Goal: Answer question/provide support: Answer question/provide support

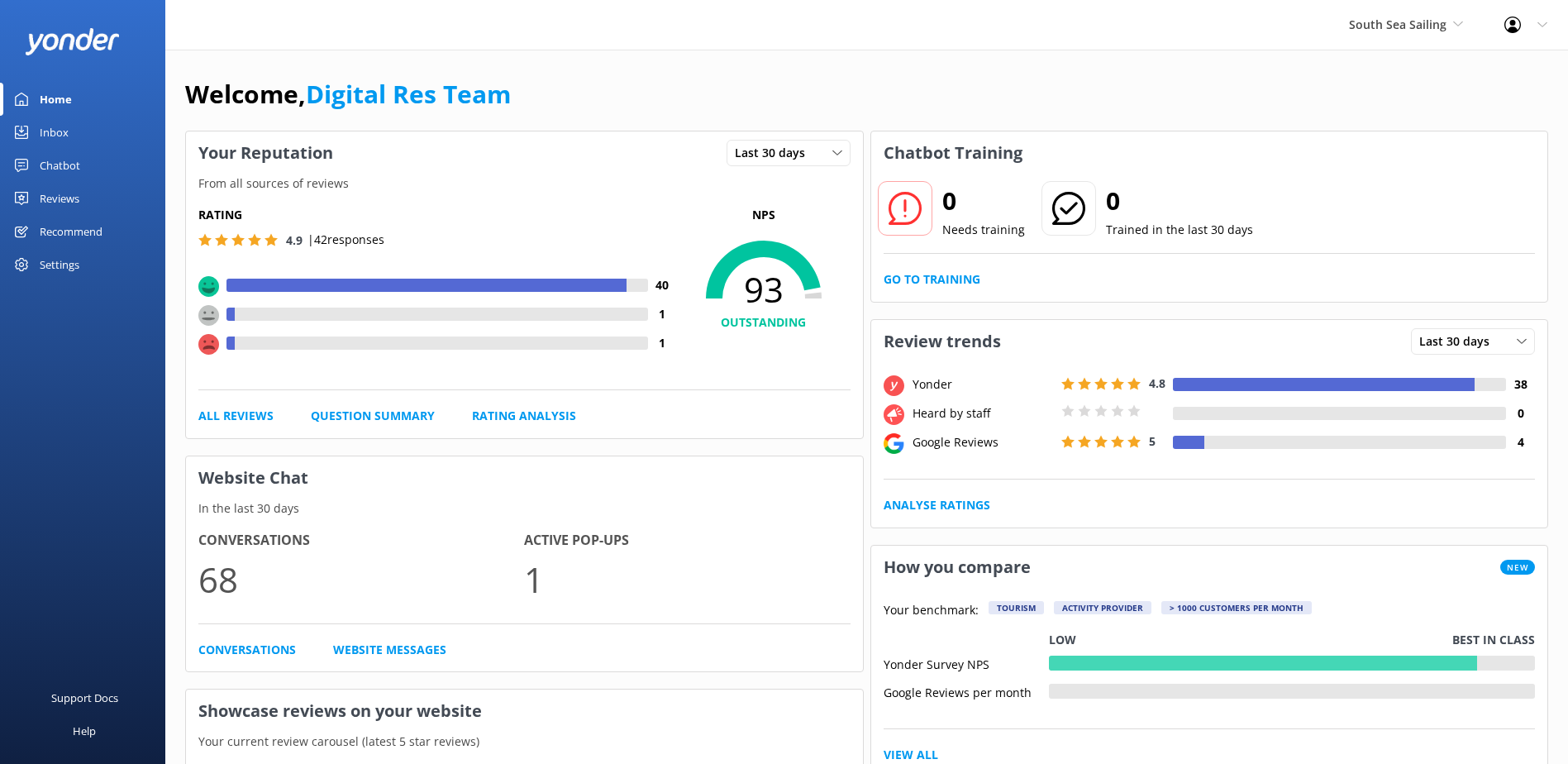
click at [61, 135] on div "Inbox" at bounding box center [54, 132] width 29 height 33
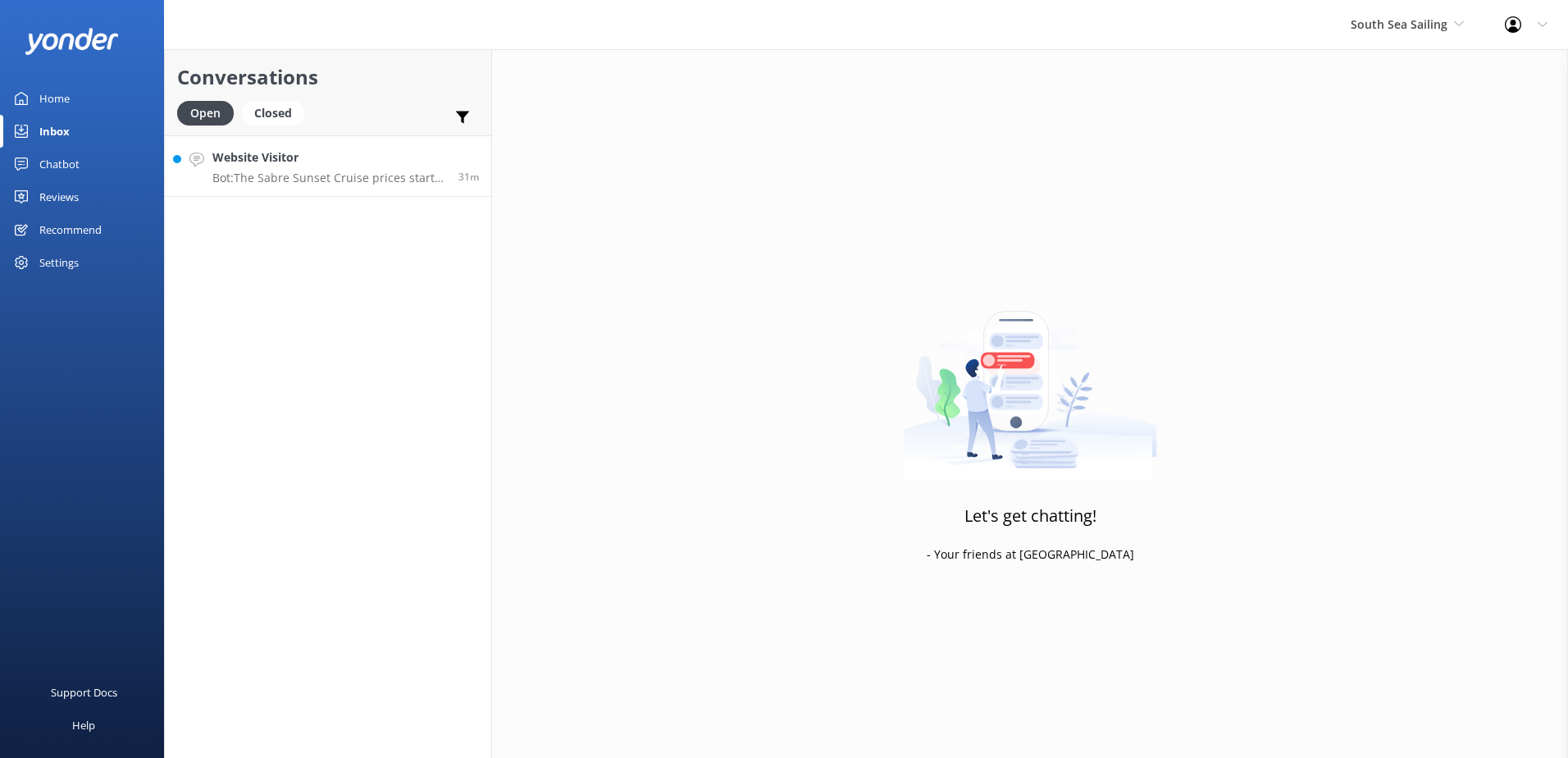
click at [290, 155] on h4 "Website Visitor" at bounding box center [329, 157] width 234 height 18
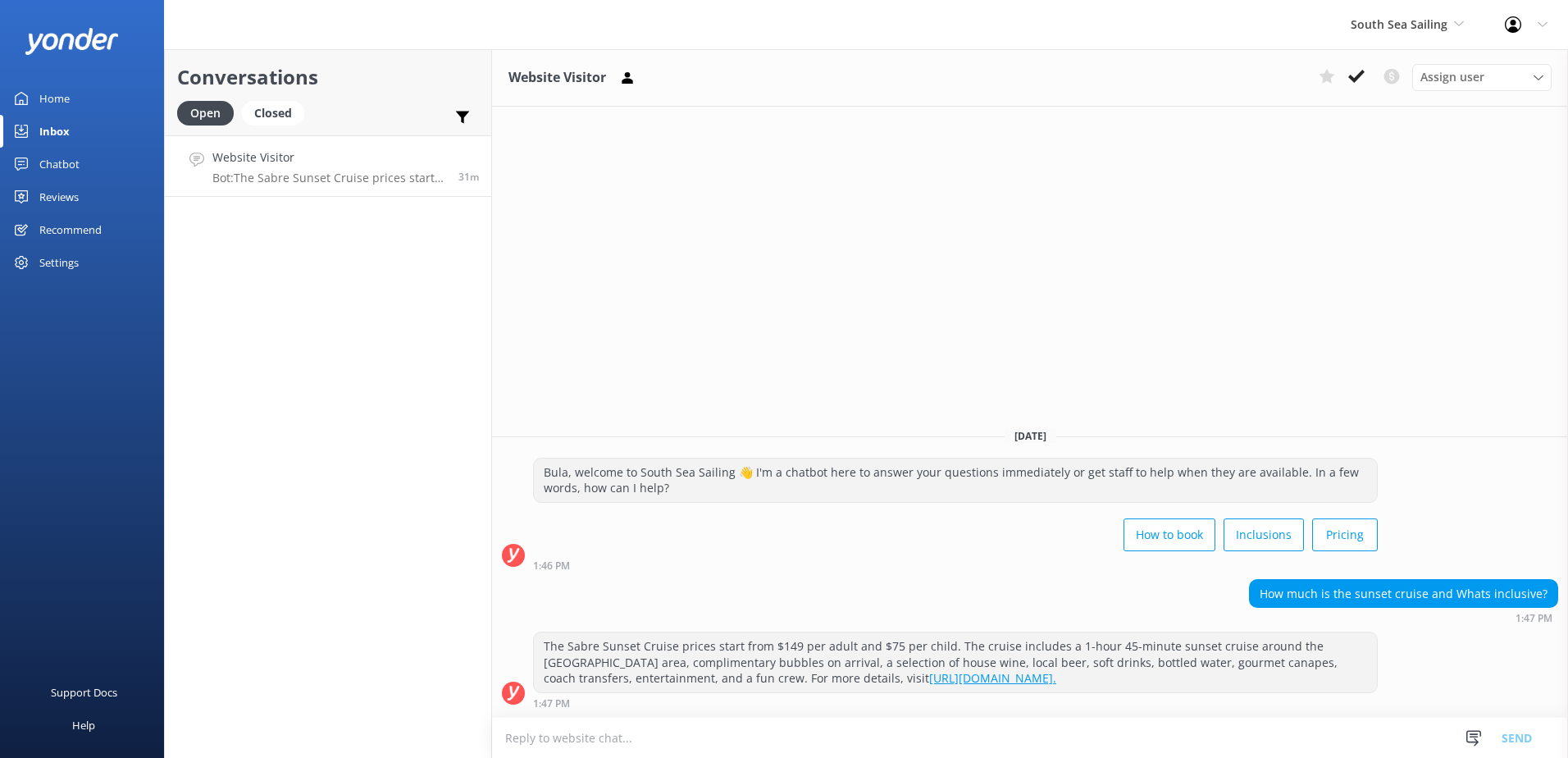
click at [671, 748] on textarea at bounding box center [1030, 738] width 1076 height 40
type textarea "S"
click at [573, 736] on textarea at bounding box center [1030, 738] width 1076 height 40
paste textarea "Sabre Sunsets from tomorrow will include dinner. Same price - $147/adult and $7…"
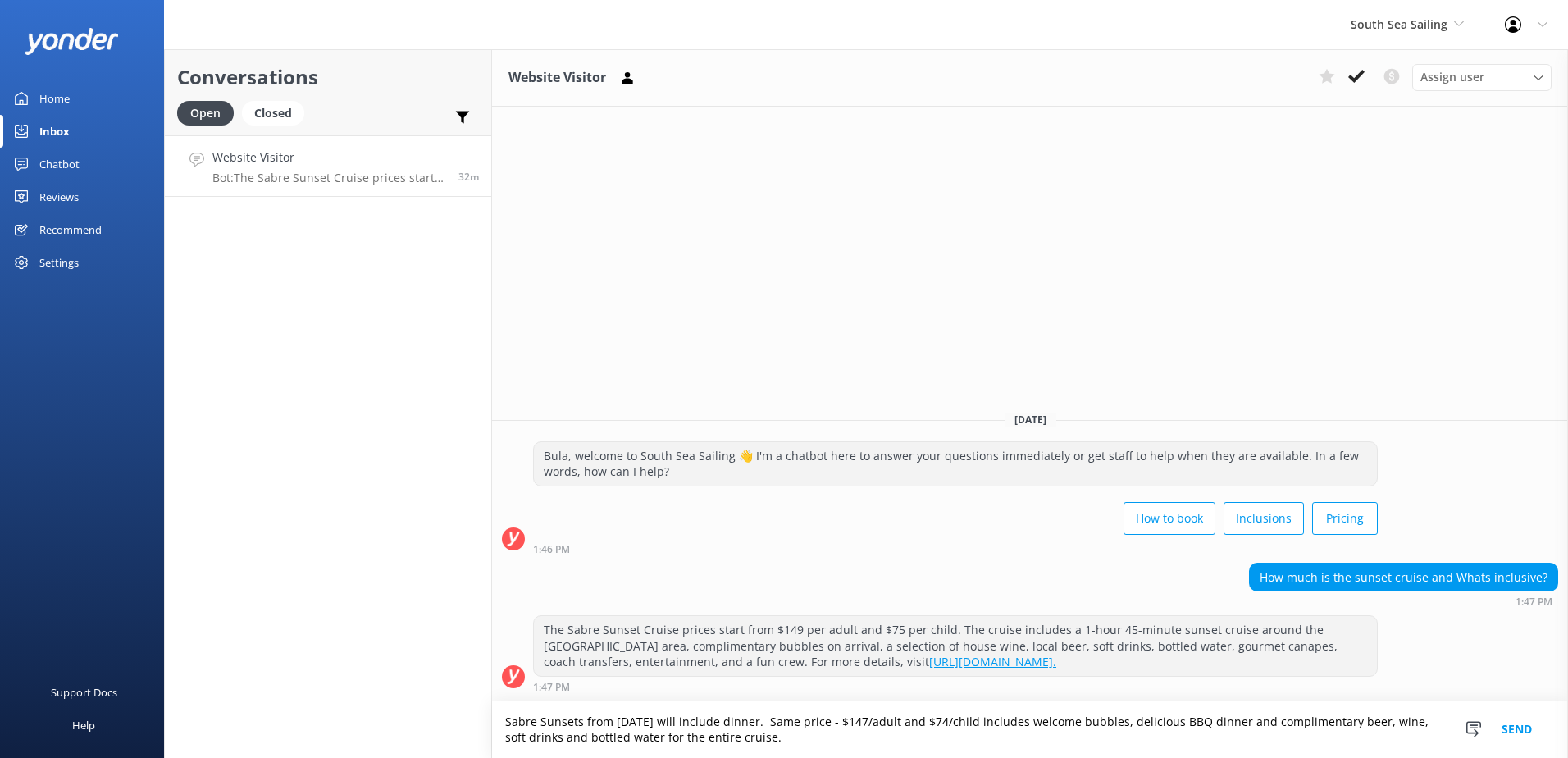
click at [507, 715] on textarea "Sabre Sunsets from tomorrow will include dinner. Same price - $147/adult and $7…" at bounding box center [1030, 730] width 1076 height 57
drag, startPoint x: 777, startPoint y: 718, endPoint x: 859, endPoint y: 715, distance: 82.1
click at [859, 715] on textarea "Bula, please be advised that for our Sabre Sunsets from tomorrow will include d…" at bounding box center [1030, 730] width 1076 height 57
click at [1034, 745] on textarea "Bula, please be advised that for our Sabre Sunsets starting from yesterday will…" at bounding box center [1030, 730] width 1076 height 57
drag, startPoint x: 631, startPoint y: 659, endPoint x: 1043, endPoint y: 663, distance: 412.0
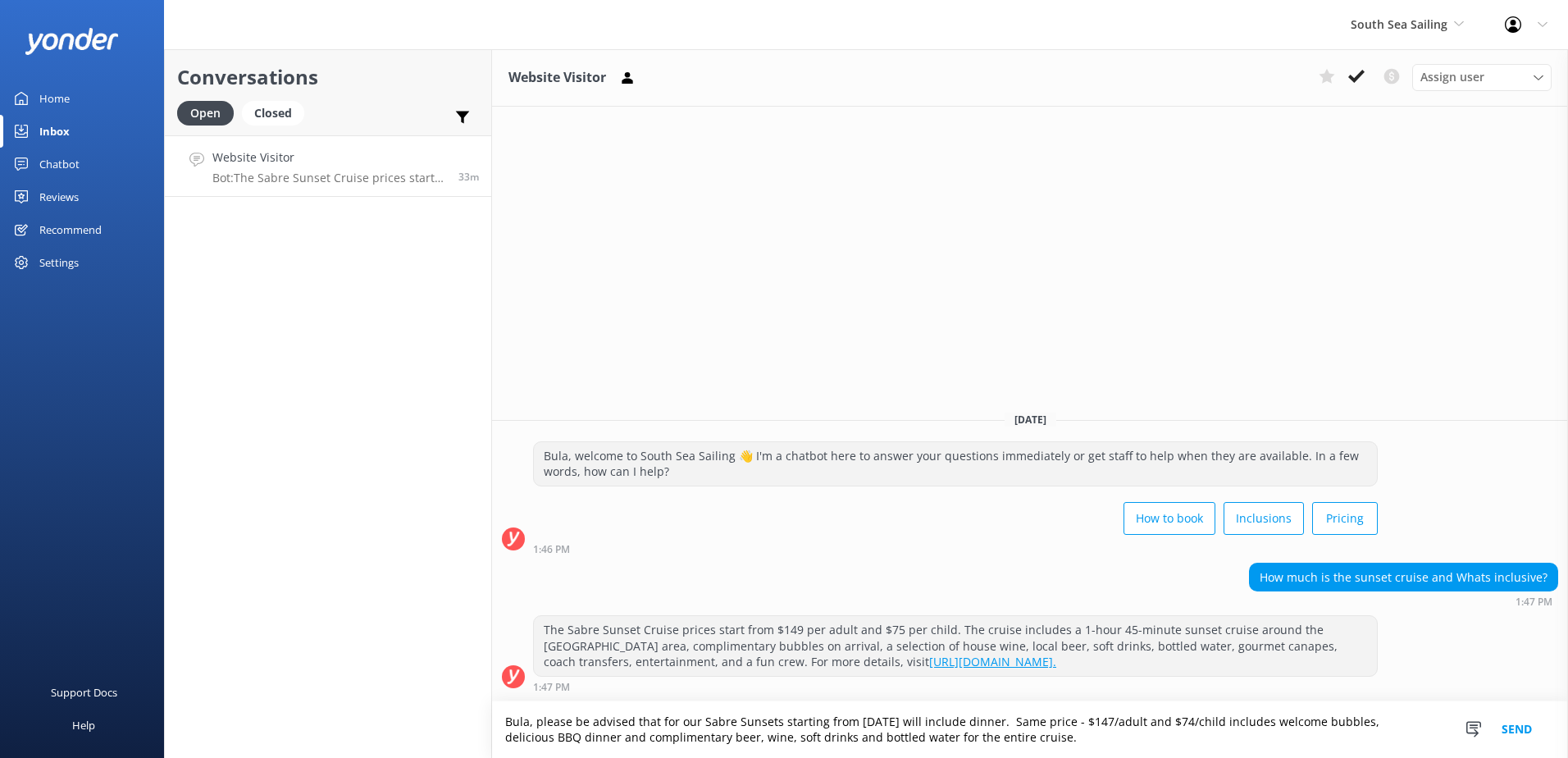
click at [1043, 663] on div "The Sabre Sunset Cruise prices start from $149 per adult and $75 per child. The…" at bounding box center [956, 645] width 843 height 59
copy div "For more details, visit https://www.southseasailingfiji.com/sabre-sunsets/."
click at [1036, 739] on textarea "Bula, please be advised that for our Sabre Sunsets starting from yesterday will…" at bounding box center [1030, 730] width 1076 height 57
paste textarea "For more details, visit https://www.southseasailingfiji.com/sabre-sunsets/."
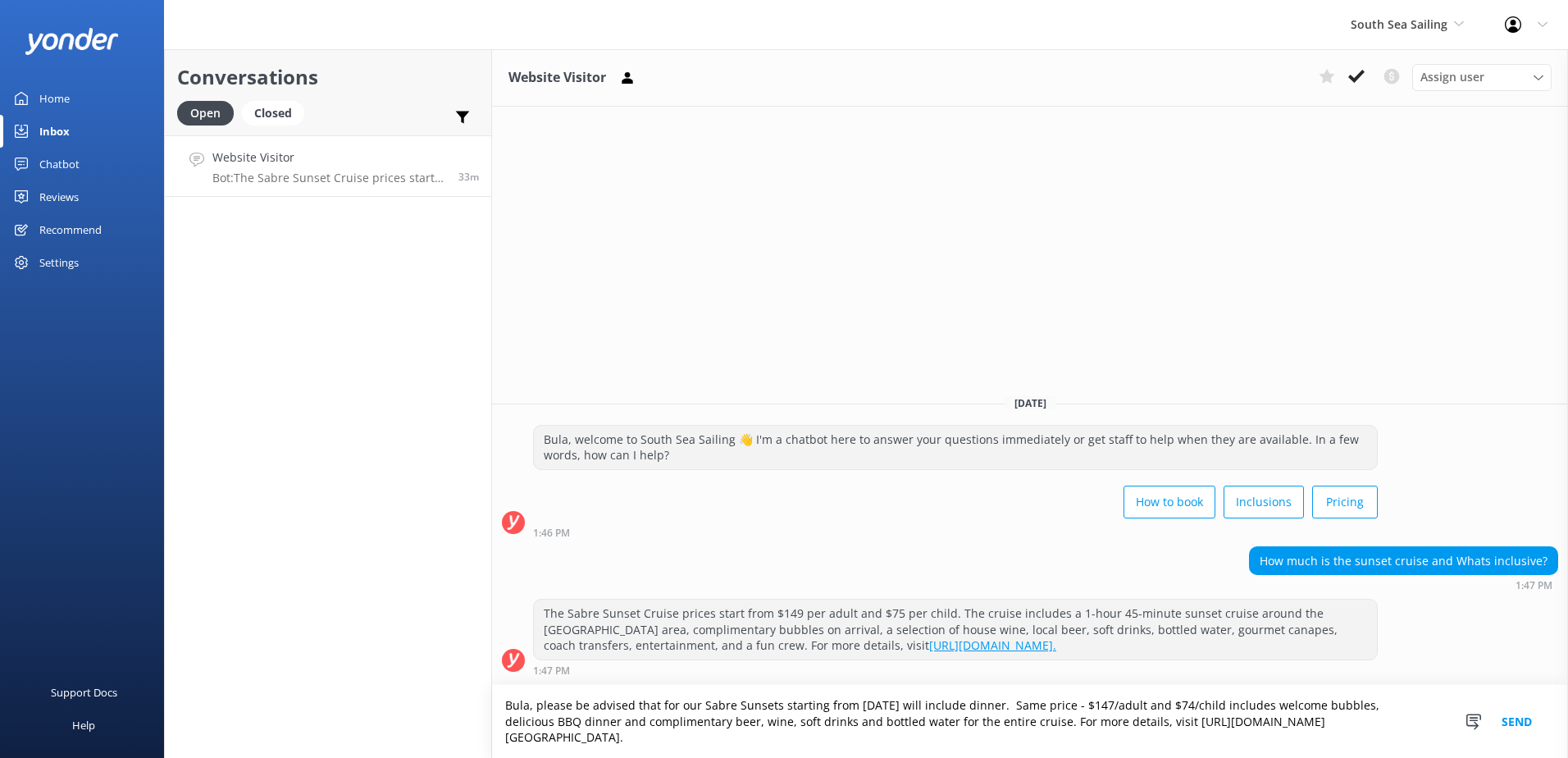
type textarea "Bula, please be advised that for our Sabre Sunsets starting from yesterday will…"
click at [1517, 718] on button "Send" at bounding box center [1516, 721] width 61 height 73
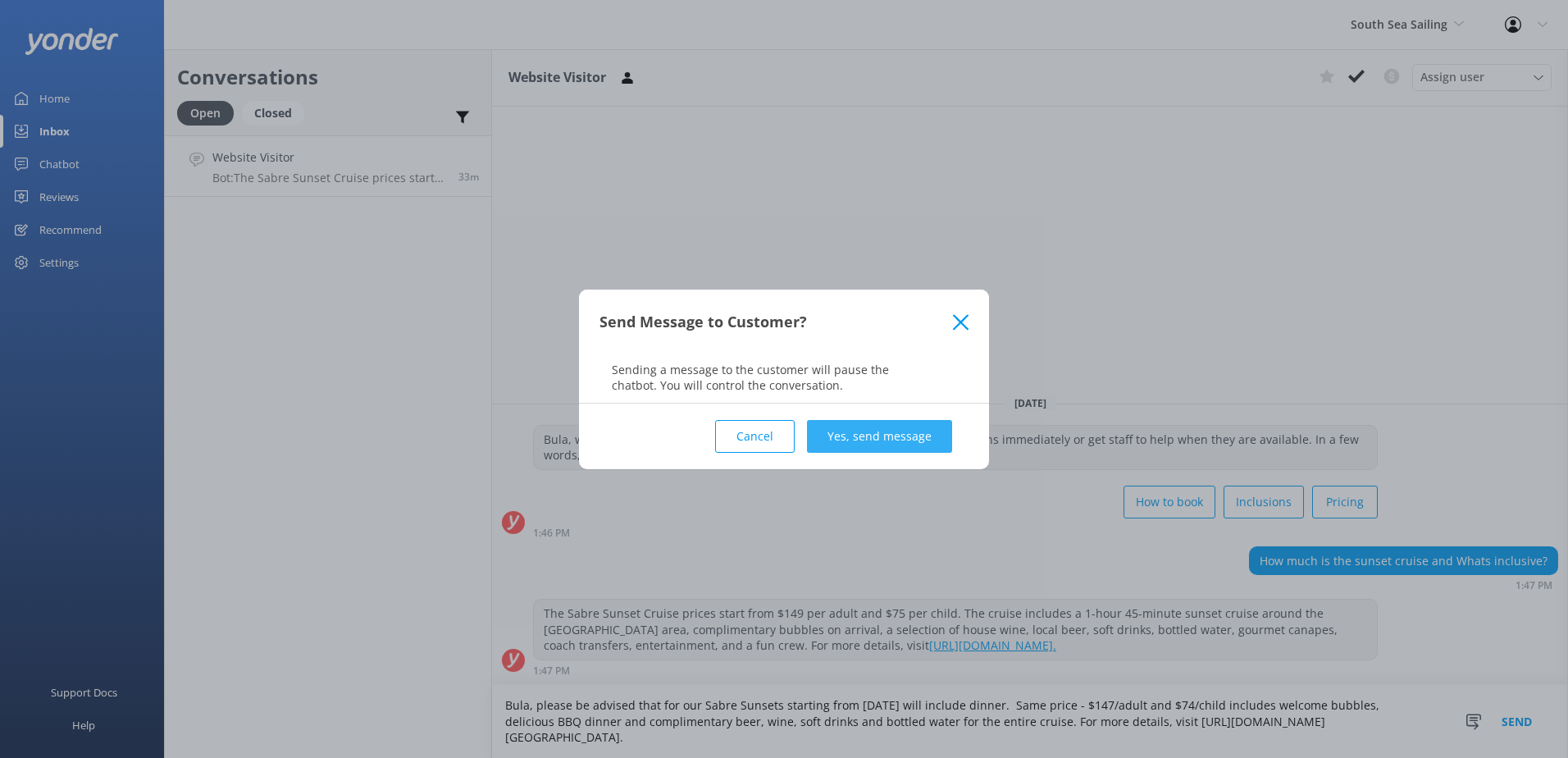
click at [877, 440] on button "Yes, send message" at bounding box center [879, 436] width 145 height 33
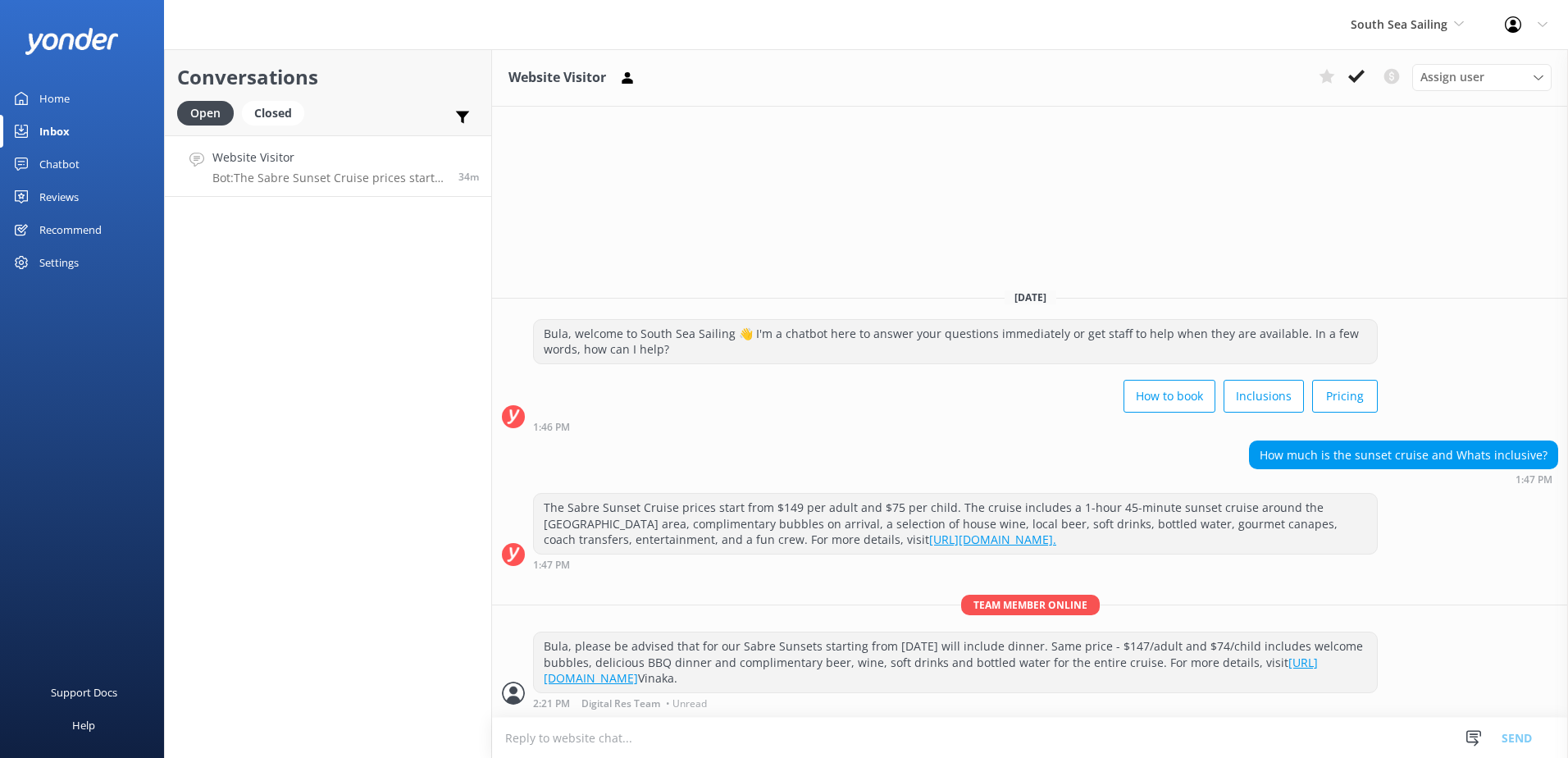
click at [938, 541] on link "https://www.southseasailingfiji.com/sabre-sunsets/." at bounding box center [993, 539] width 127 height 16
click at [631, 219] on div "Website Visitor Assign user Sonya Alyssa Digital Res Team Miri Koroitamana Lave…" at bounding box center [1030, 404] width 1076 height 709
click at [1344, 78] on button at bounding box center [1356, 75] width 29 height 24
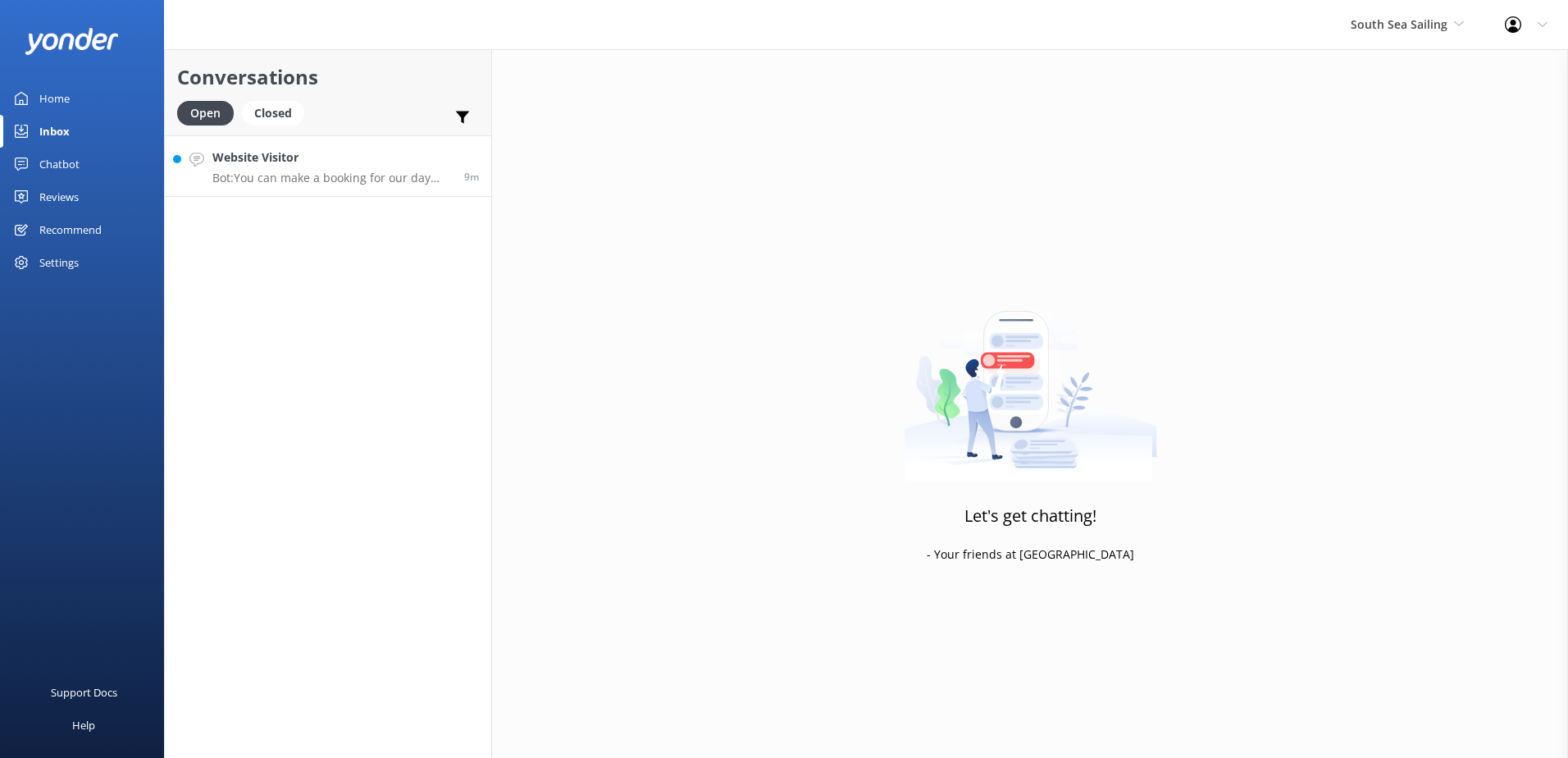
drag, startPoint x: 433, startPoint y: 158, endPoint x: 447, endPoint y: 163, distance: 14.9
click at [433, 158] on h4 "Website Visitor" at bounding box center [333, 157] width 240 height 18
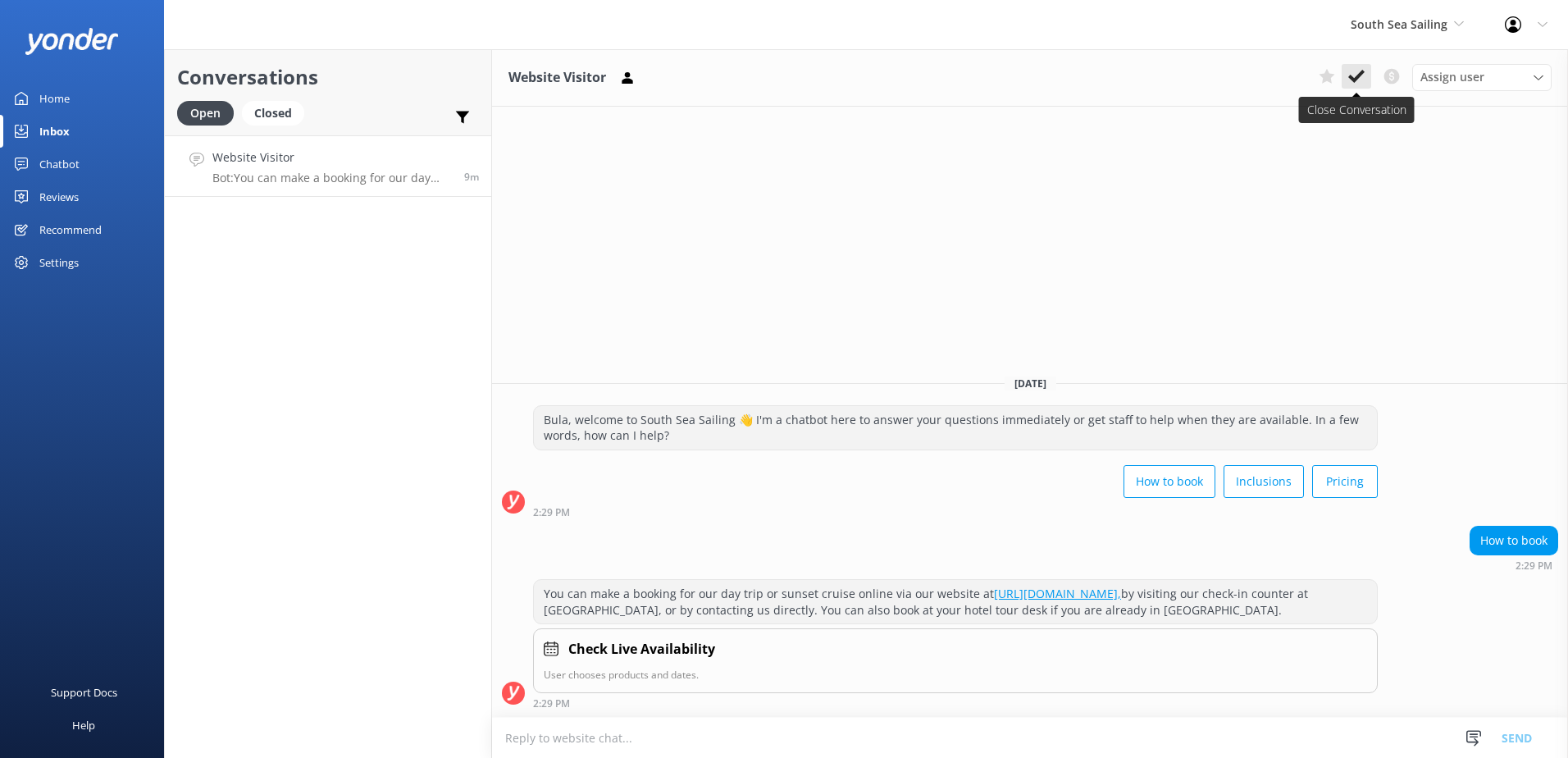
click at [1354, 74] on icon at bounding box center [1357, 76] width 17 height 17
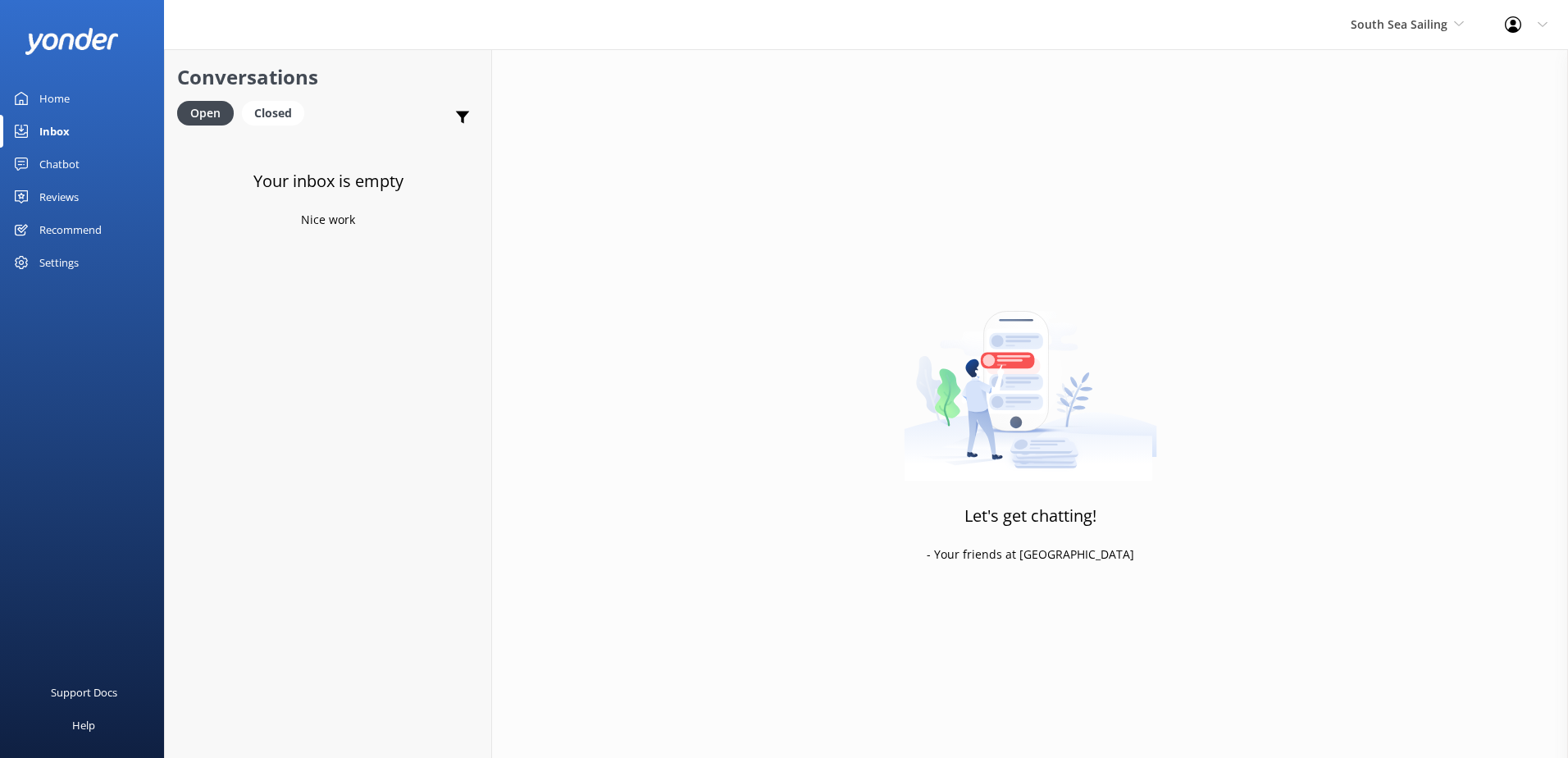
click at [56, 159] on div "Chatbot" at bounding box center [59, 163] width 40 height 33
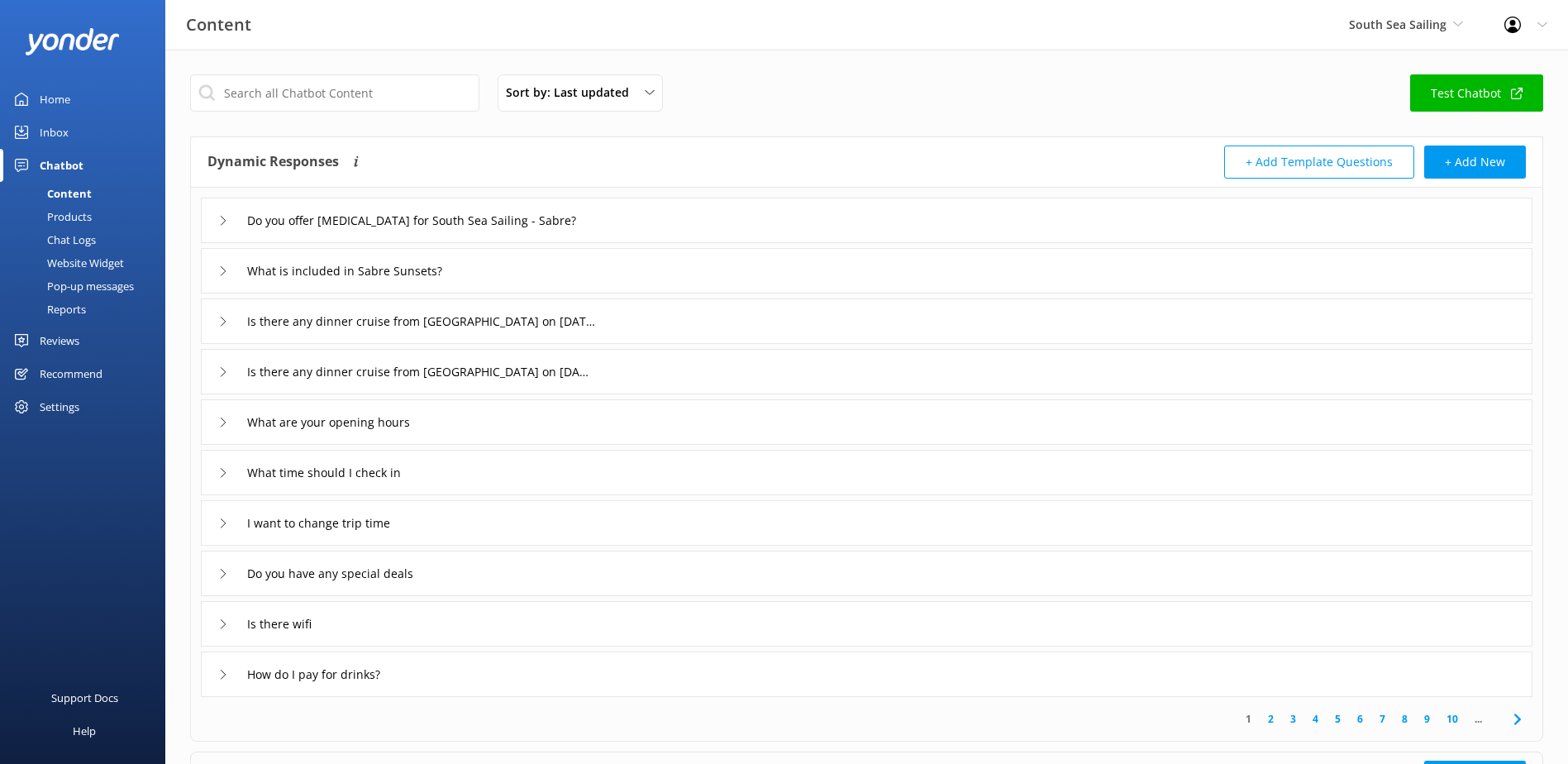
click at [81, 241] on div "Chat Logs" at bounding box center [53, 239] width 86 height 23
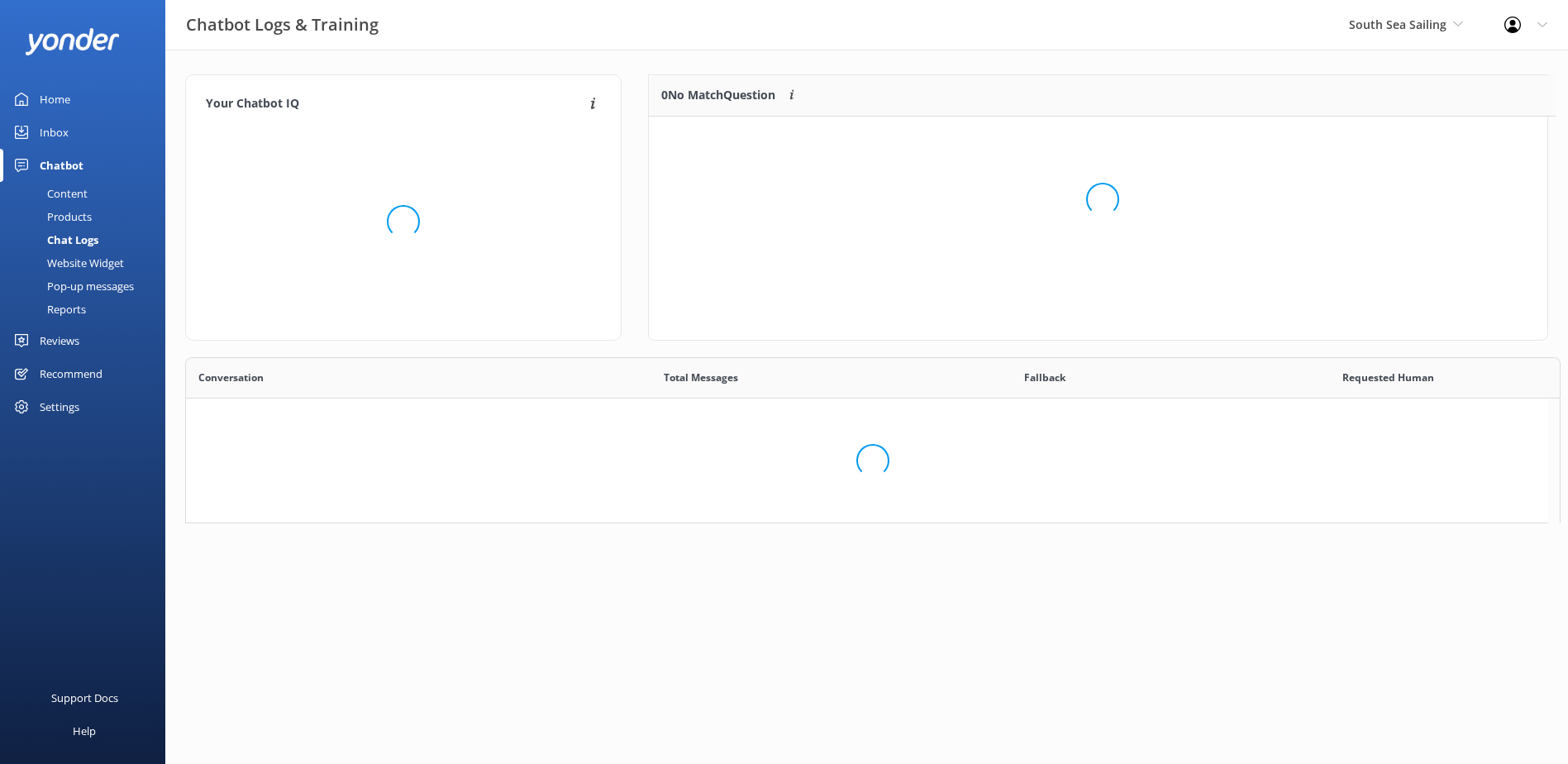
scroll to position [194, 885]
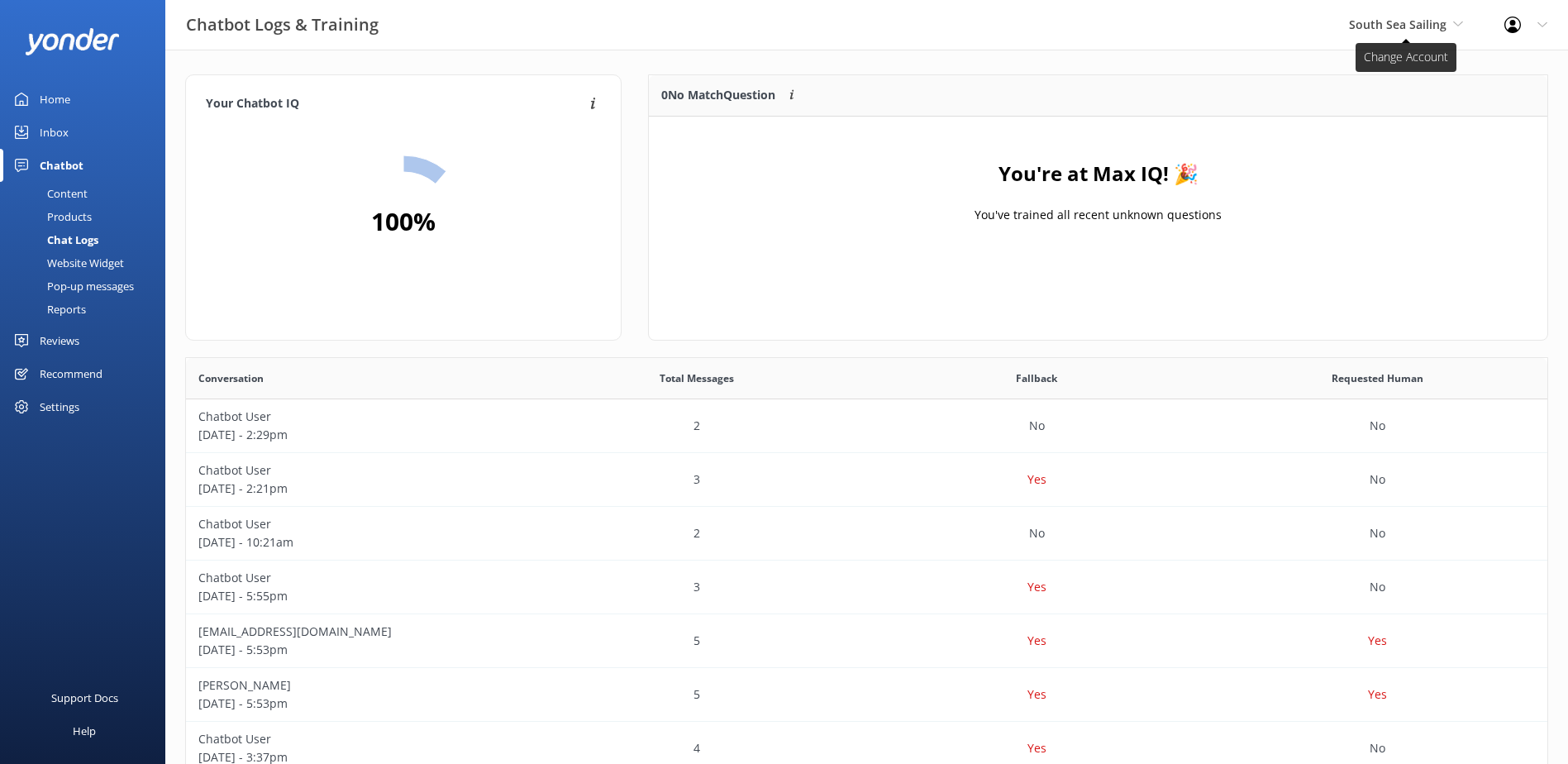
click at [1415, 24] on span "South Sea Sailing" at bounding box center [1398, 24] width 98 height 16
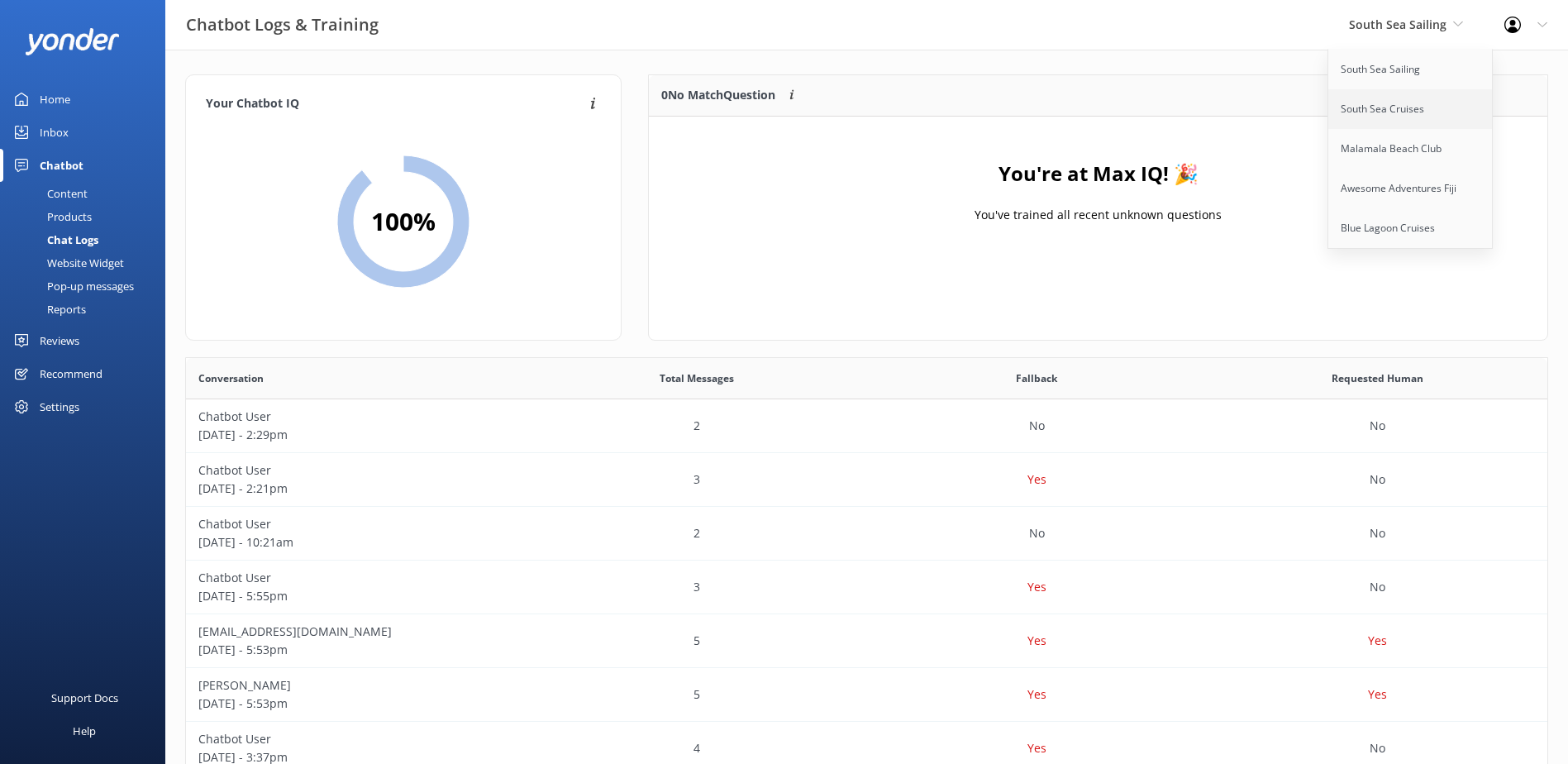
click at [1399, 110] on link "South Sea Cruises" at bounding box center [1411, 109] width 165 height 40
